Goal: Navigation & Orientation: Find specific page/section

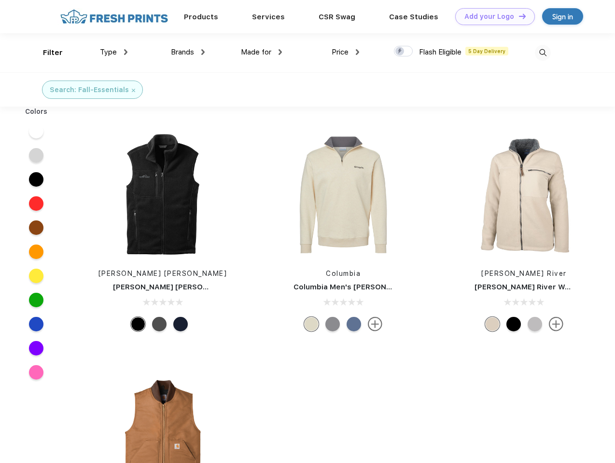
click at [491, 16] on link "Add your Logo Design Tool" at bounding box center [495, 16] width 80 height 17
click at [0, 0] on div "Design Tool" at bounding box center [0, 0] width 0 height 0
click at [518, 16] on link "Add your Logo Design Tool" at bounding box center [495, 16] width 80 height 17
click at [46, 53] on div "Filter" at bounding box center [53, 52] width 20 height 11
click at [114, 52] on span "Type" at bounding box center [108, 52] width 17 height 9
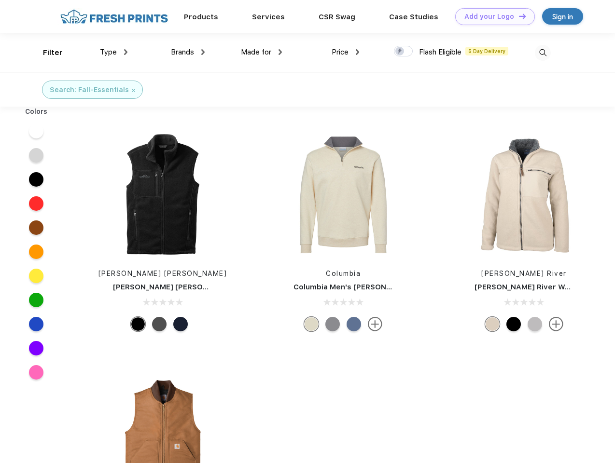
click at [188, 52] on span "Brands" at bounding box center [182, 52] width 23 height 9
click at [262, 52] on span "Made for" at bounding box center [256, 52] width 30 height 9
click at [346, 52] on span "Price" at bounding box center [340, 52] width 17 height 9
click at [403, 52] on div at bounding box center [403, 51] width 19 height 11
click at [400, 52] on input "checkbox" at bounding box center [397, 48] width 6 height 6
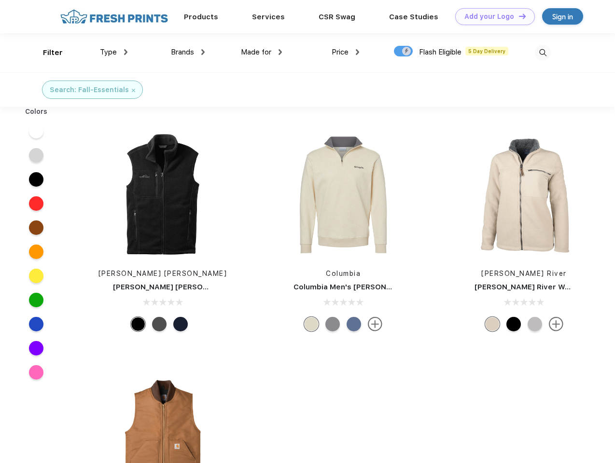
click at [542, 53] on img at bounding box center [543, 53] width 16 height 16
